Goal: Task Accomplishment & Management: Manage account settings

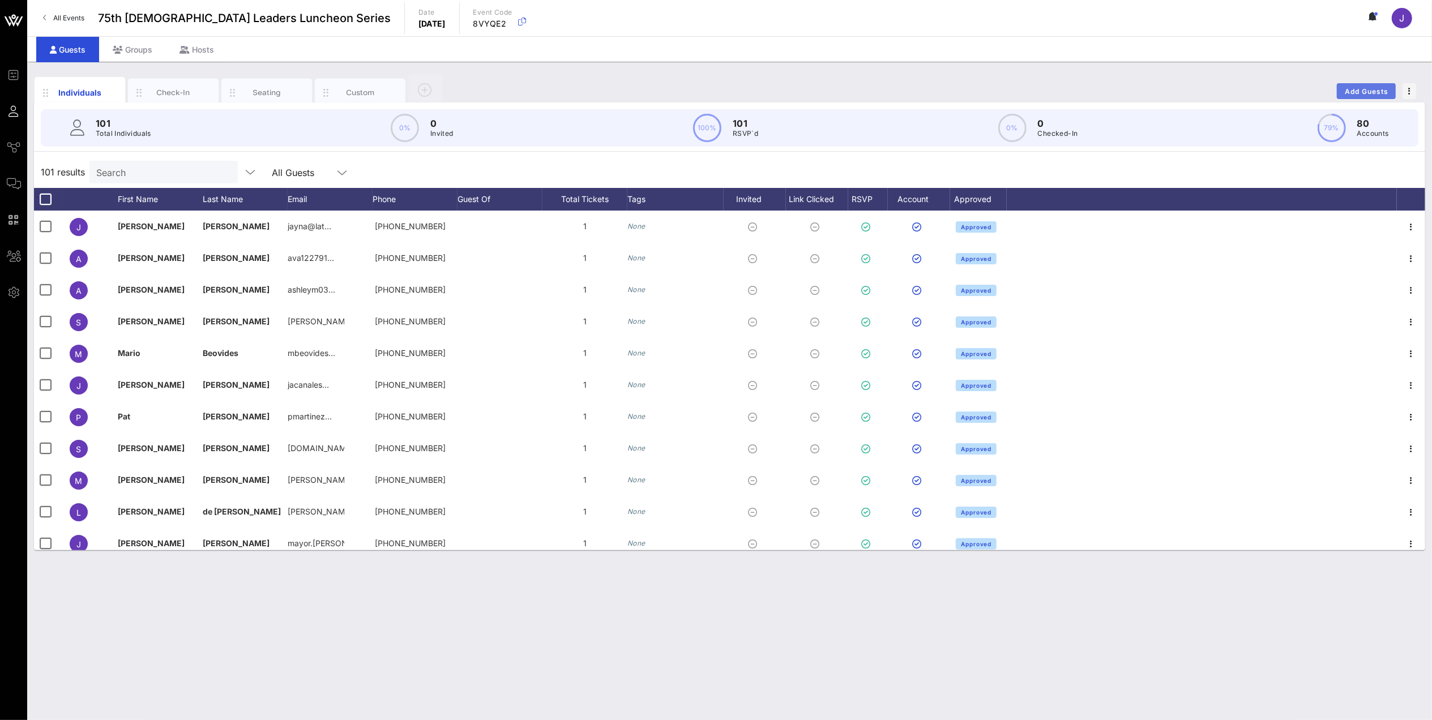
click at [948, 87] on span "Add Guests" at bounding box center [1366, 91] width 45 height 8
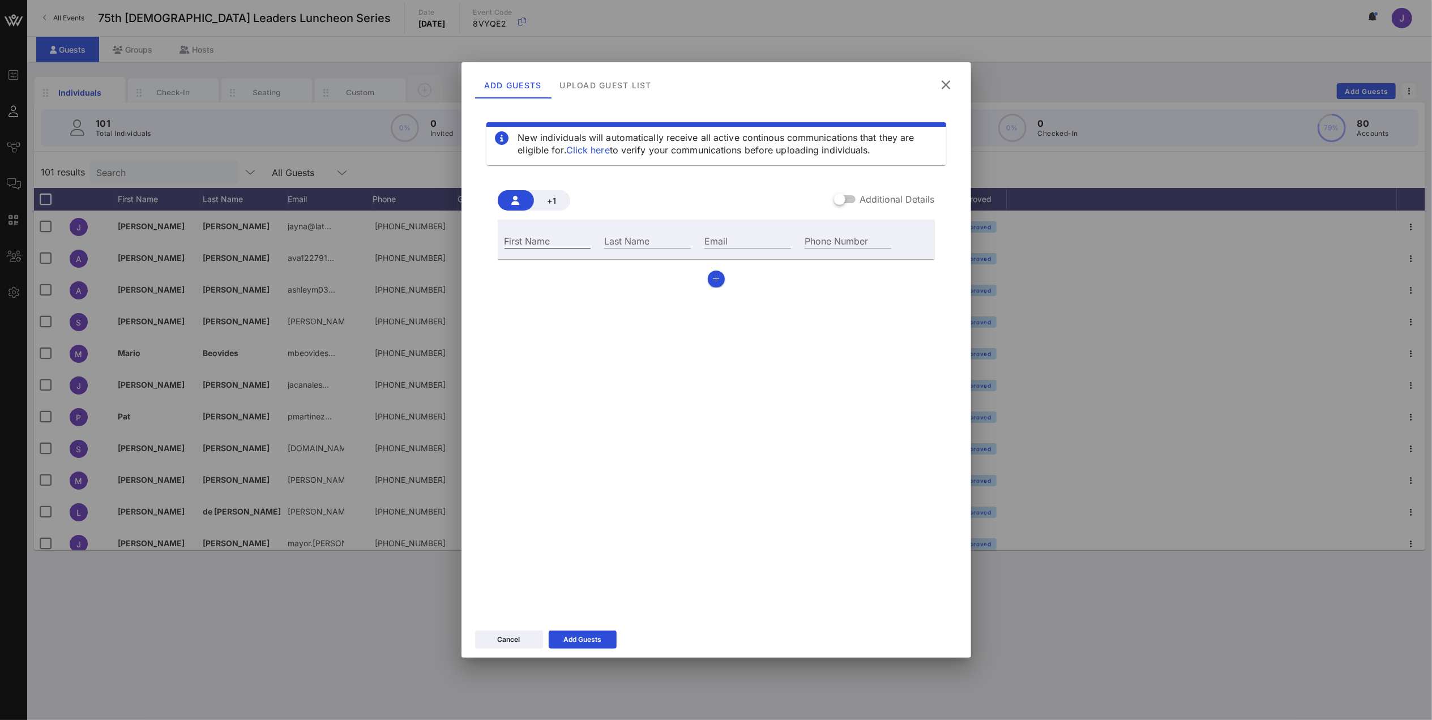
drag, startPoint x: 533, startPoint y: 229, endPoint x: 536, endPoint y: 246, distance: 17.1
click at [535, 241] on div "First Name Last Name Email Phone Number" at bounding box center [716, 240] width 437 height 40
click at [538, 247] on div "First Name" at bounding box center [548, 240] width 87 height 15
type input "[PERSON_NAME]"
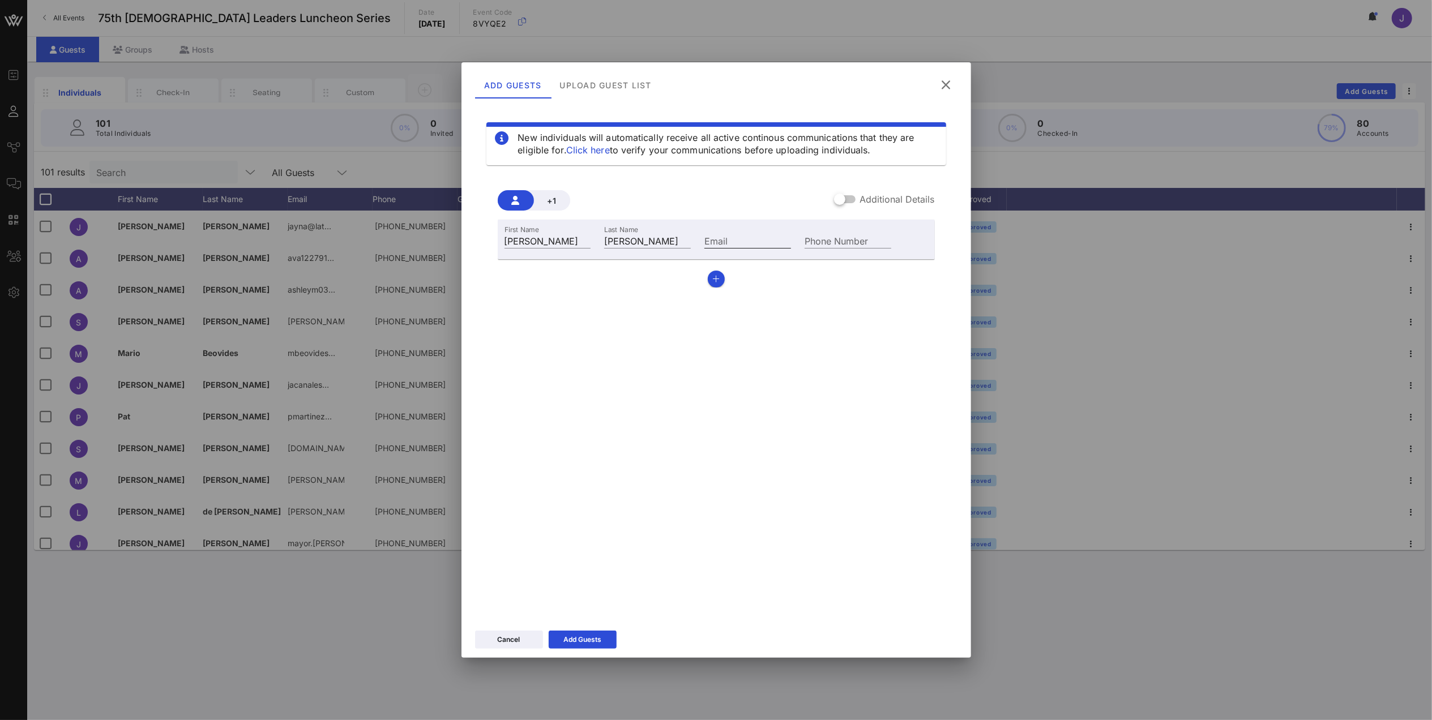
click at [751, 242] on input "Email" at bounding box center [747, 240] width 87 height 15
paste input "[PERSON_NAME] <[EMAIL_ADDRESS][DOMAIN_NAME]>"
type input "[EMAIL_ADDRESS][DOMAIN_NAME]"
click at [862, 239] on input "Phone Number" at bounding box center [848, 240] width 87 height 15
